Goal: Task Accomplishment & Management: Manage account settings

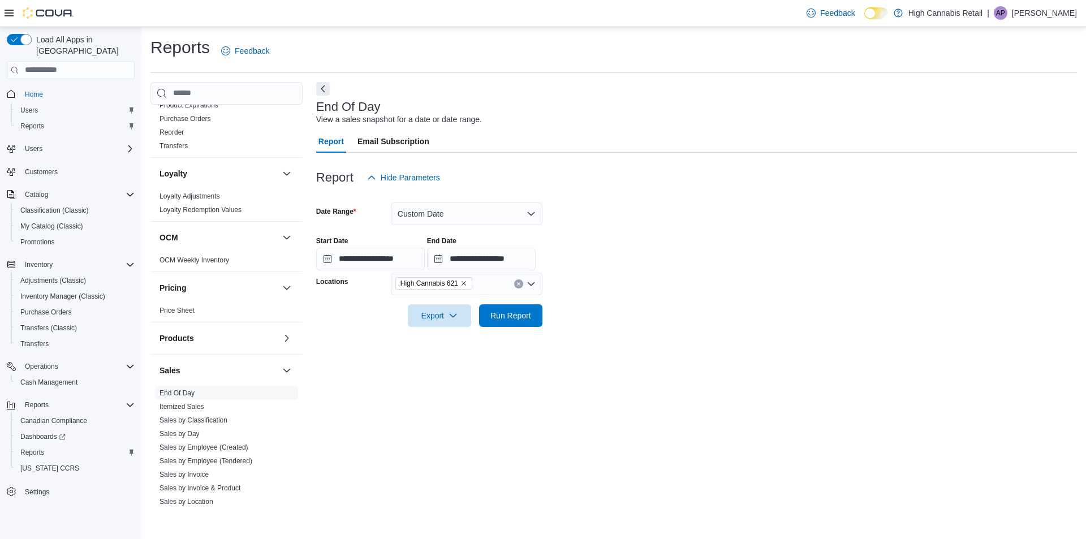
scroll to position [509, 0]
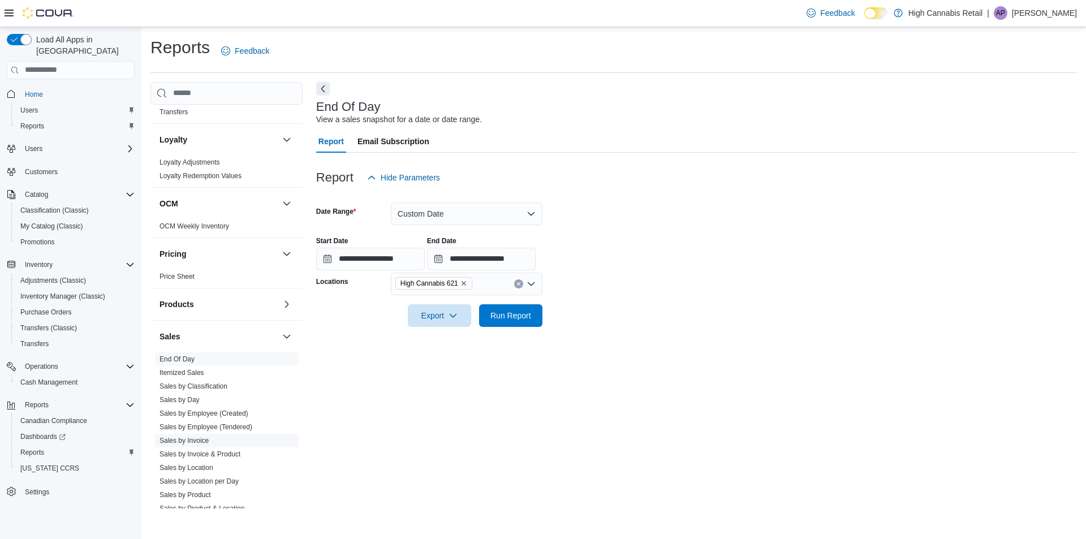
click at [199, 441] on link "Sales by Invoice" at bounding box center [184, 441] width 49 height 8
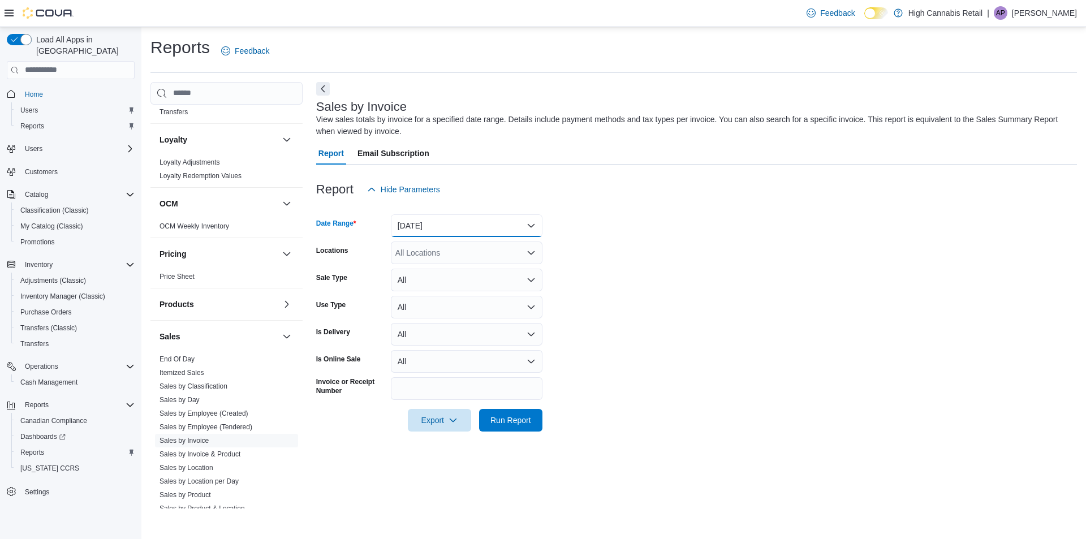
click at [429, 227] on button "[DATE]" at bounding box center [467, 225] width 152 height 23
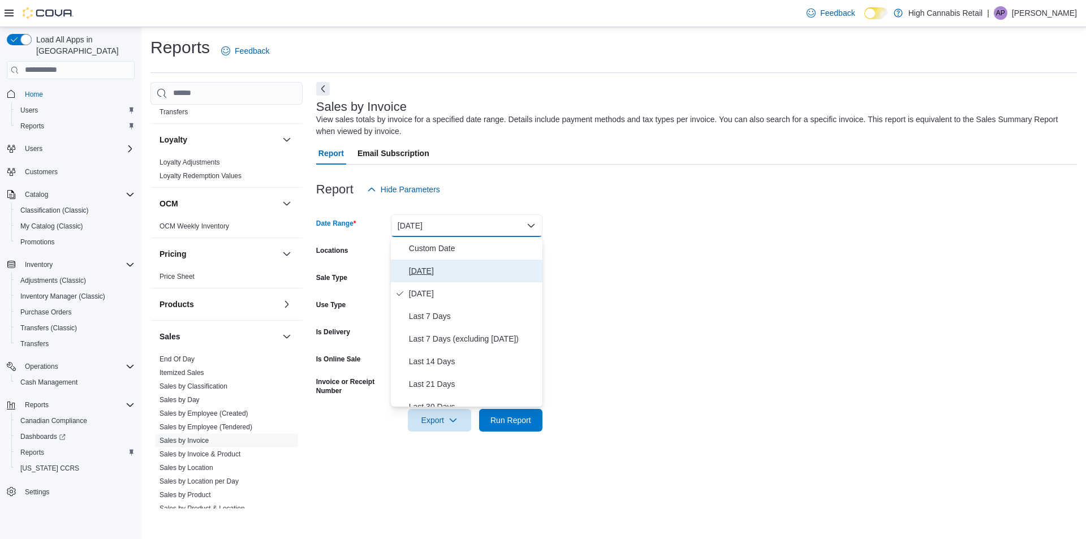
click at [417, 275] on span "[DATE]" at bounding box center [473, 271] width 129 height 14
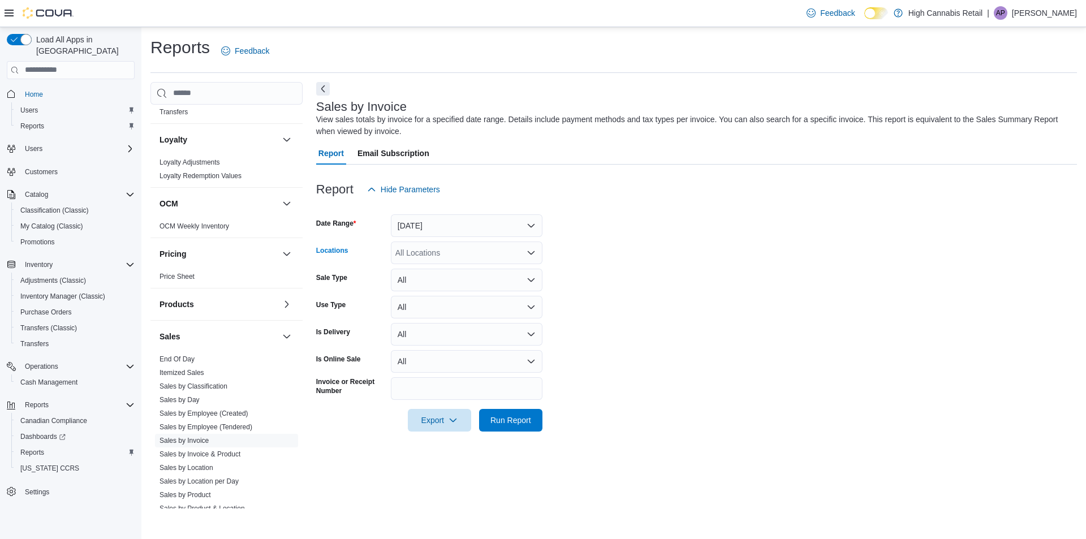
click at [429, 255] on div "All Locations" at bounding box center [467, 253] width 152 height 23
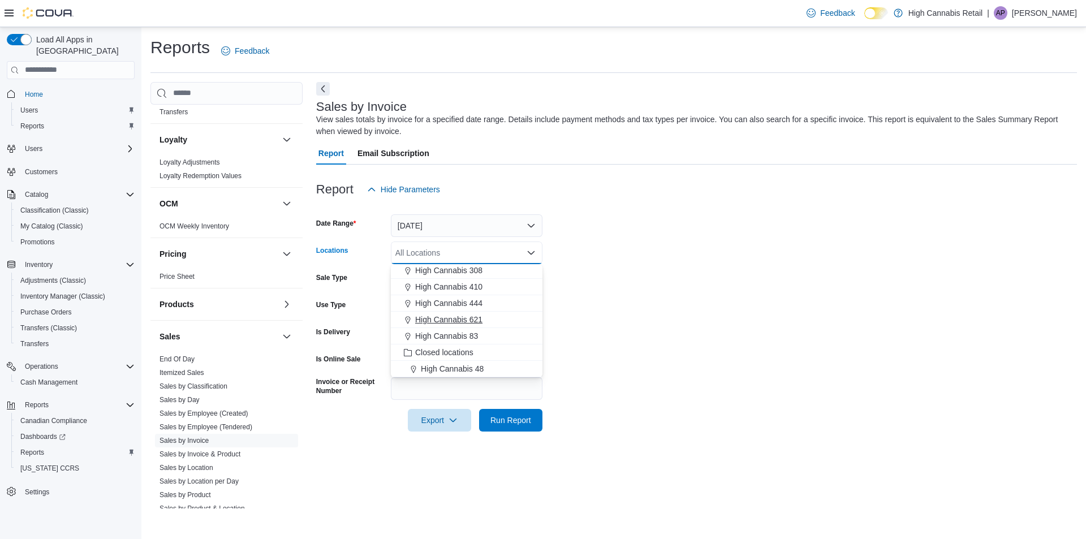
click at [466, 318] on span "High Cannabis 621" at bounding box center [448, 319] width 67 height 11
click at [572, 288] on form "Date Range [DATE] Locations High Cannabis 621 Combo box. Selected. High Cannabi…" at bounding box center [696, 316] width 761 height 231
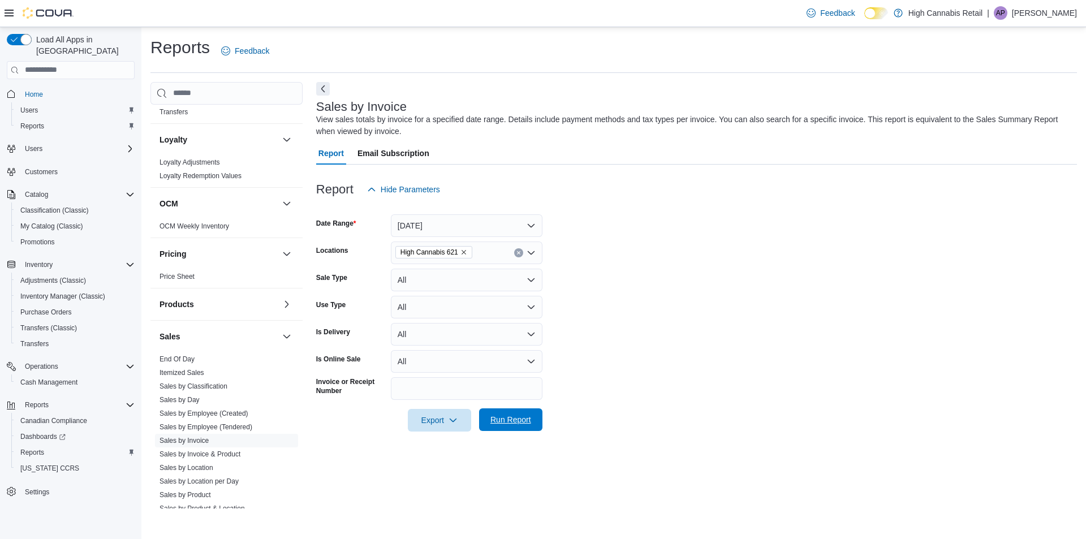
click at [510, 421] on span "Run Report" at bounding box center [510, 419] width 41 height 11
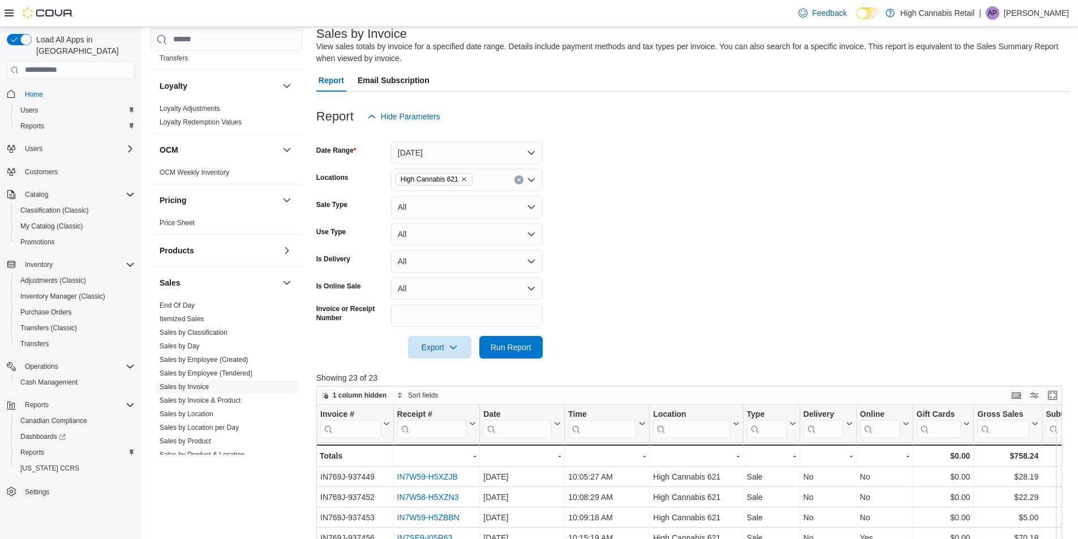
scroll to position [170, 0]
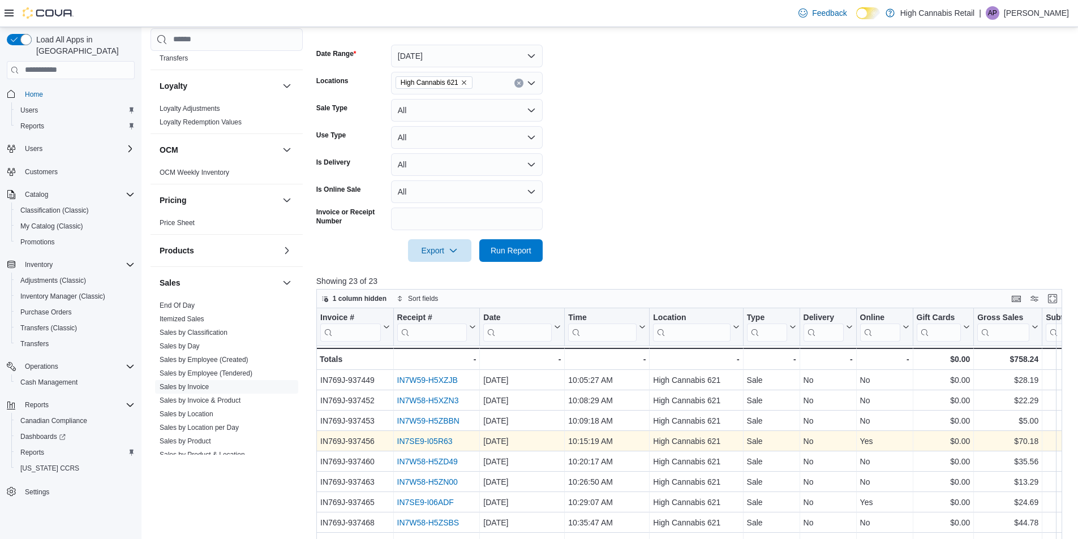
click at [446, 440] on link "IN7SE9-I05R63" at bounding box center [424, 441] width 55 height 9
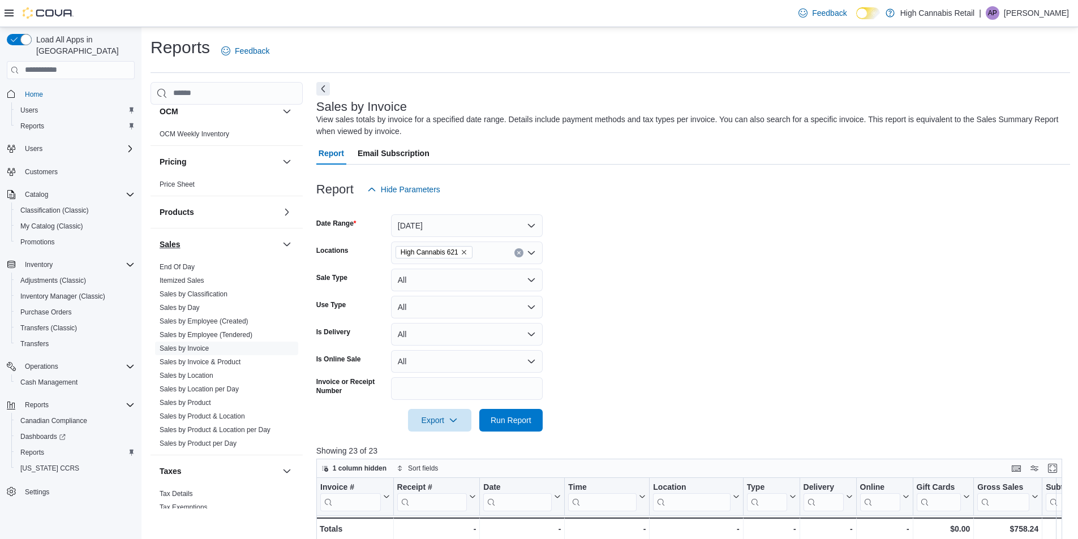
scroll to position [623, 0]
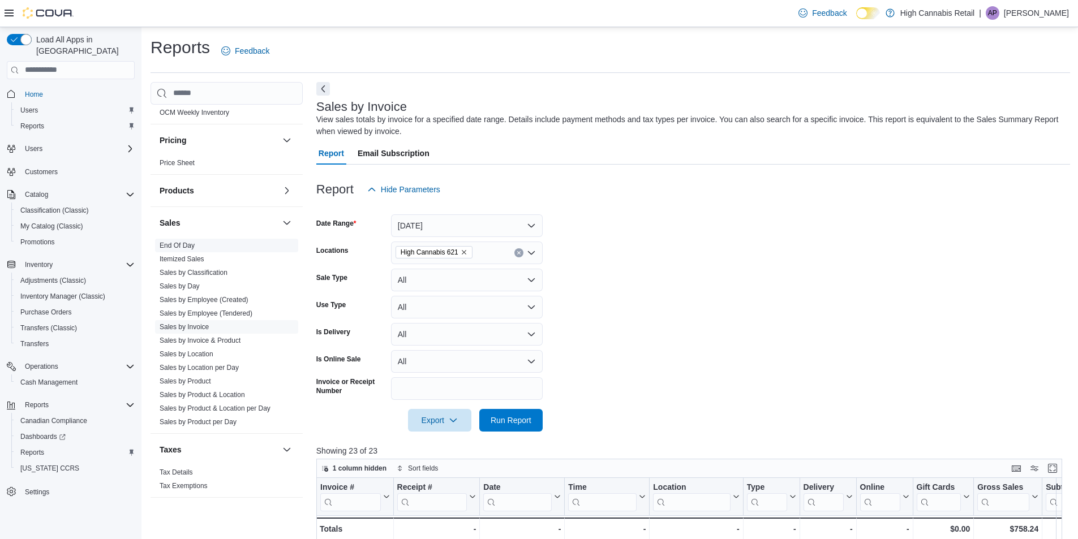
click at [189, 249] on link "End Of Day" at bounding box center [177, 246] width 35 height 8
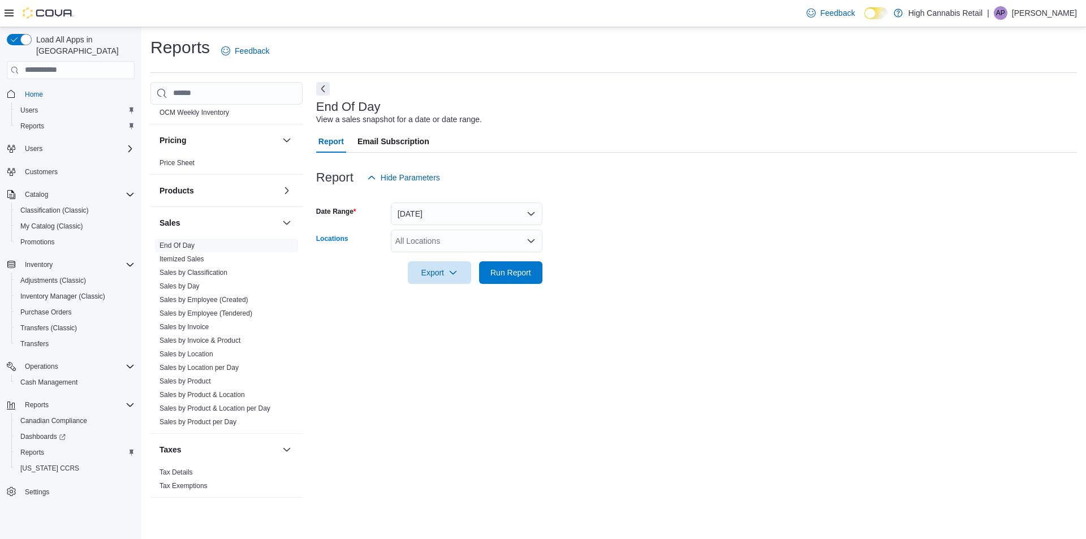
click at [424, 243] on div "All Locations" at bounding box center [467, 241] width 152 height 23
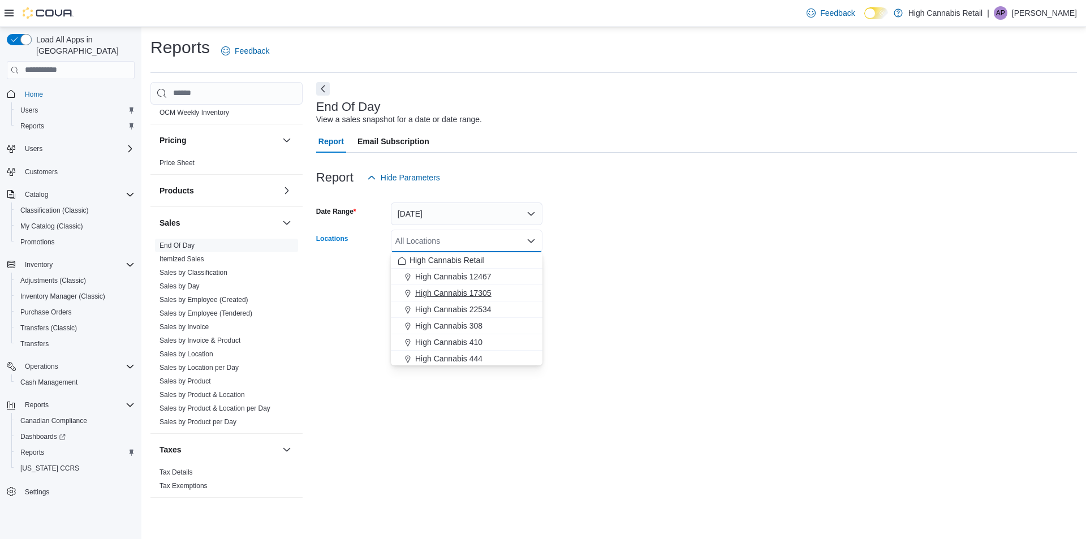
click at [461, 292] on span "High Cannabis 17305" at bounding box center [453, 292] width 76 height 11
drag, startPoint x: 671, startPoint y: 257, endPoint x: 593, endPoint y: 268, distance: 78.8
click at [669, 258] on div at bounding box center [696, 256] width 761 height 9
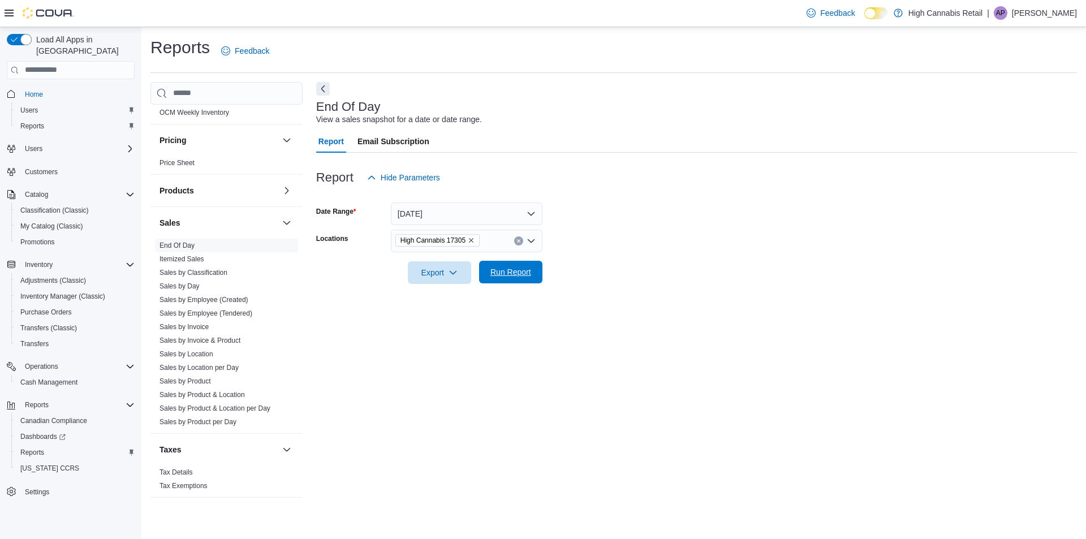
click at [522, 272] on span "Run Report" at bounding box center [510, 271] width 41 height 11
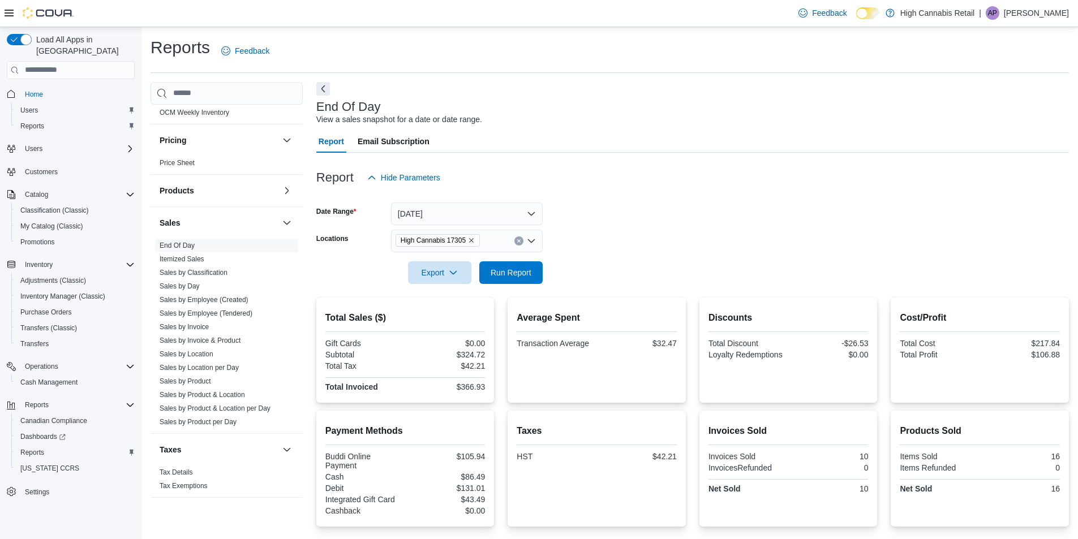
click at [520, 243] on button "Clear input" at bounding box center [518, 240] width 9 height 9
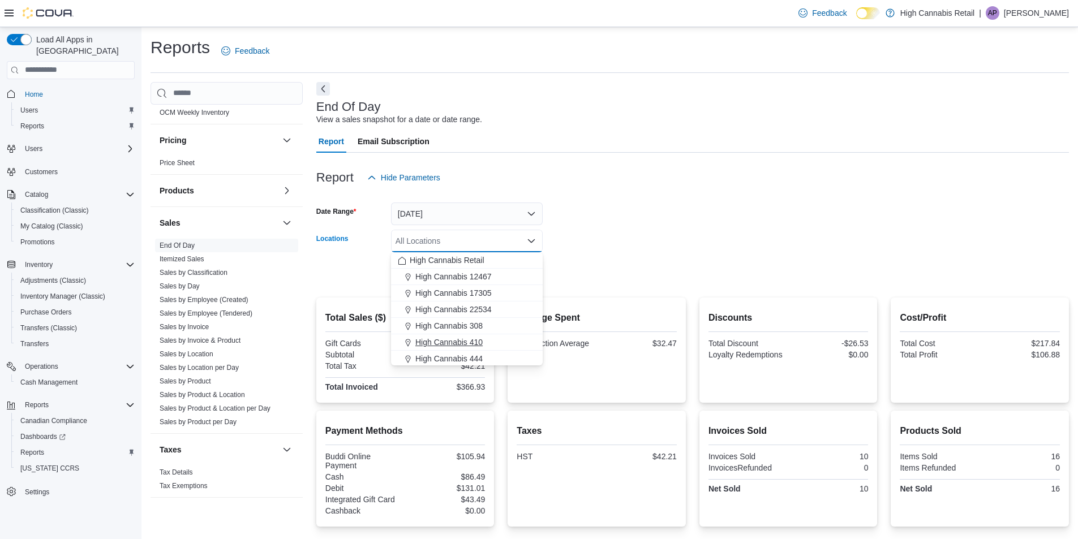
click at [475, 341] on span "High Cannabis 410" at bounding box center [448, 342] width 67 height 11
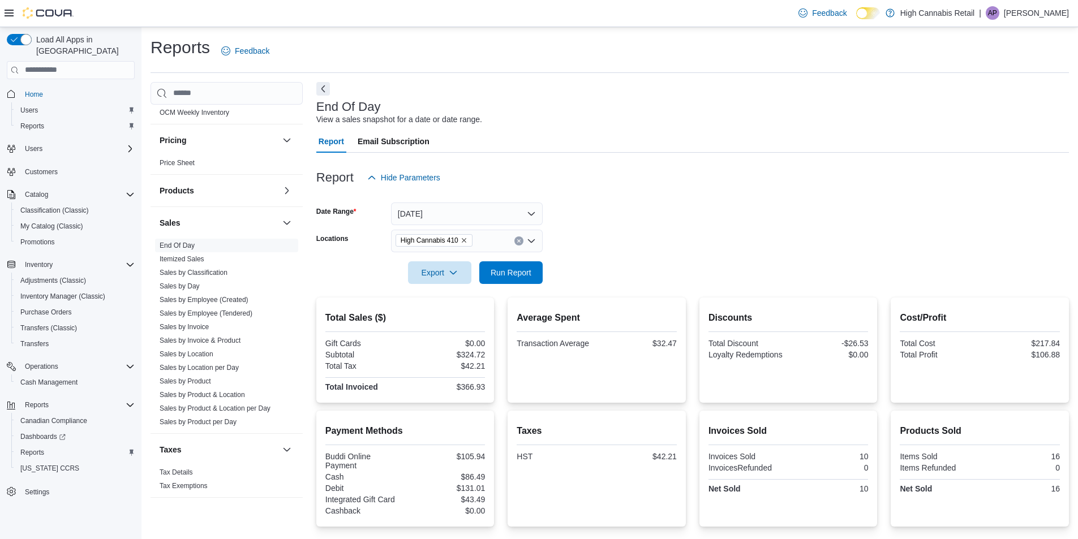
drag, startPoint x: 618, startPoint y: 250, endPoint x: 587, endPoint y: 257, distance: 32.5
click at [614, 252] on form "Date Range [DATE] Locations High Cannabis 410 Export Run Report" at bounding box center [692, 236] width 752 height 95
click at [534, 268] on span "Run Report" at bounding box center [511, 272] width 50 height 23
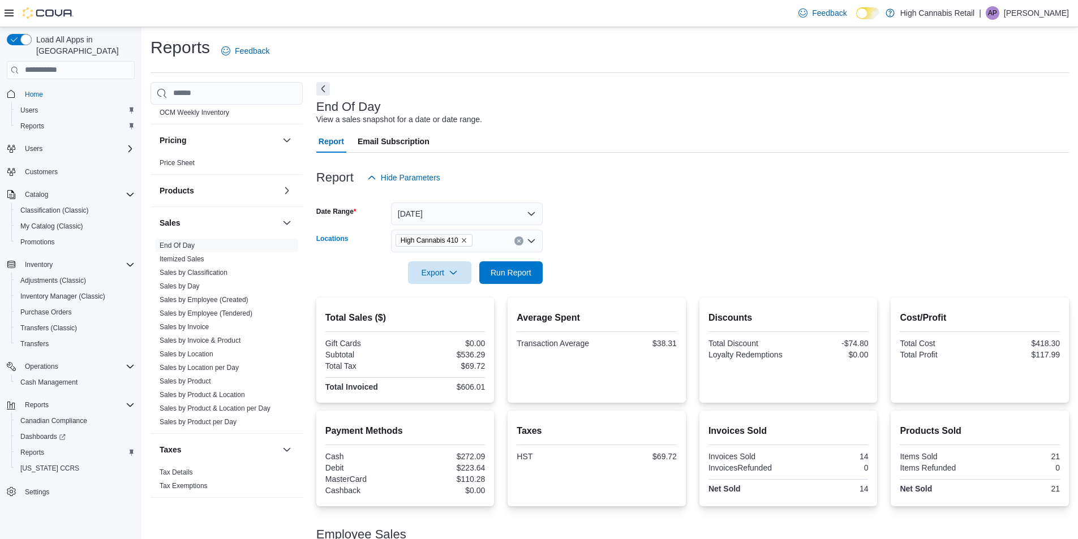
click at [521, 242] on button "Clear input" at bounding box center [518, 240] width 9 height 9
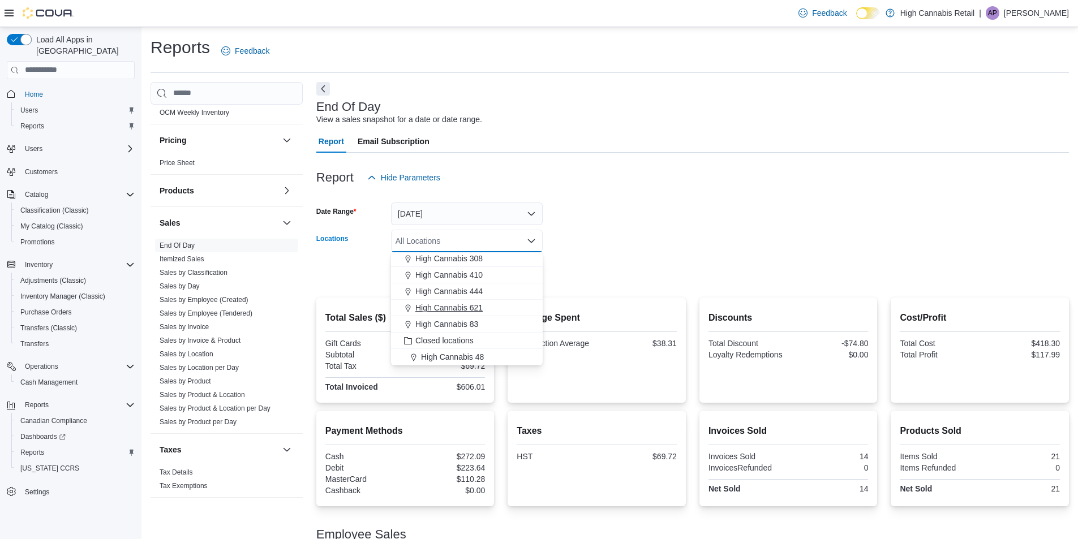
click at [474, 309] on span "High Cannabis 621" at bounding box center [448, 307] width 67 height 11
click at [603, 255] on div at bounding box center [692, 256] width 752 height 9
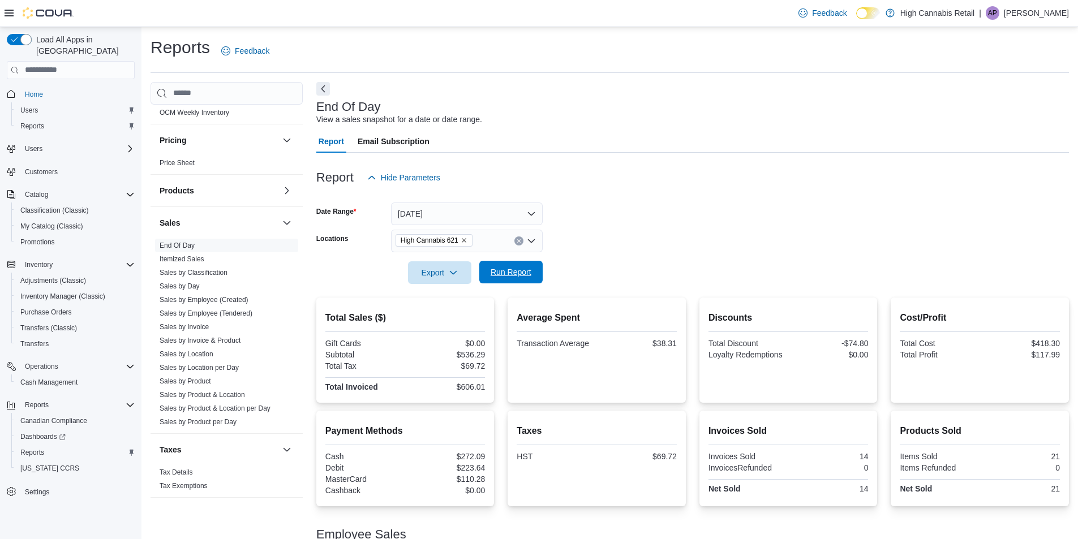
click at [505, 270] on span "Run Report" at bounding box center [510, 271] width 41 height 11
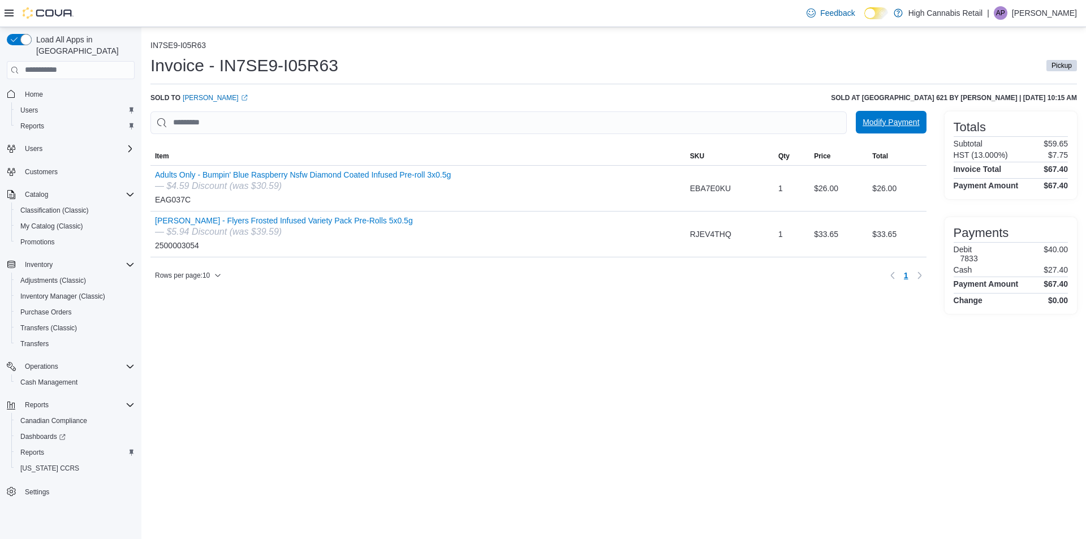
click at [888, 124] on span "Modify Payment" at bounding box center [891, 122] width 57 height 11
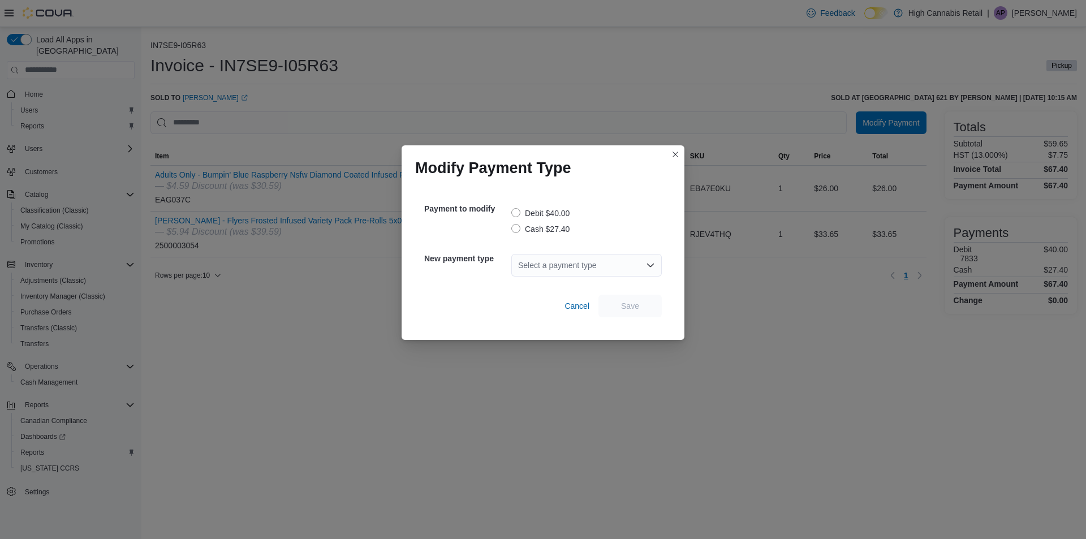
click at [514, 229] on label "Cash $27.40" at bounding box center [540, 229] width 58 height 14
click at [577, 266] on div "Select a payment type" at bounding box center [586, 265] width 150 height 23
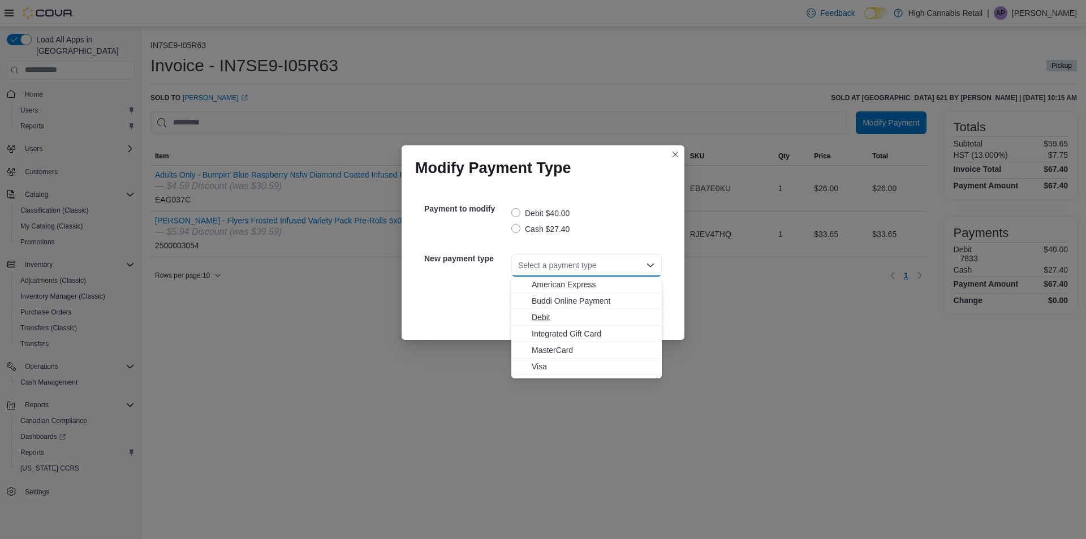
click at [538, 315] on span "Debit" at bounding box center [593, 317] width 123 height 11
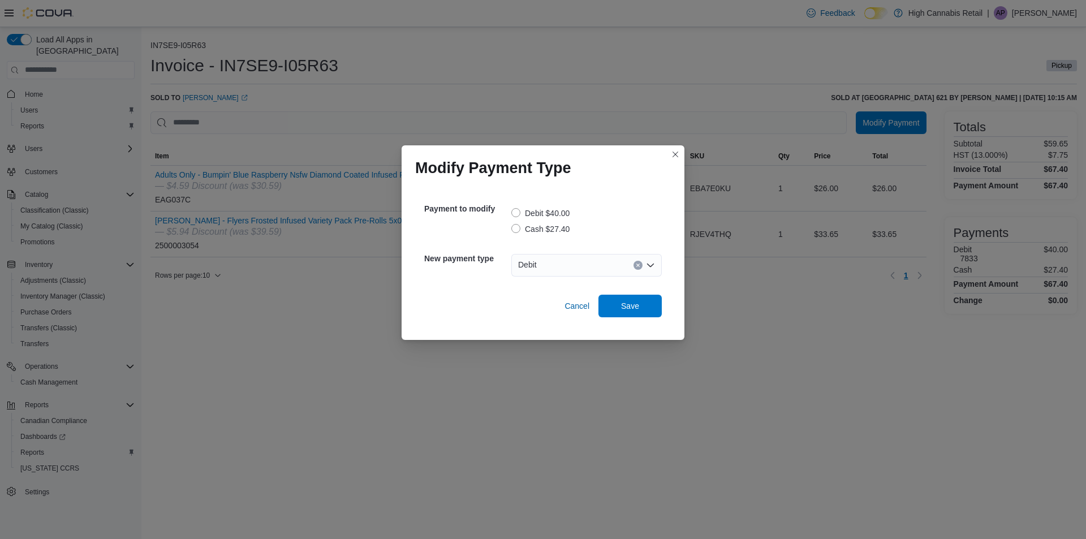
click at [738, 312] on div "Modify Payment Type Payment to modify Debit $40.00 Cash $27.40 New payment type…" at bounding box center [543, 269] width 1086 height 539
click at [632, 304] on span "Save" at bounding box center [630, 305] width 18 height 11
